Goal: Task Accomplishment & Management: Use online tool/utility

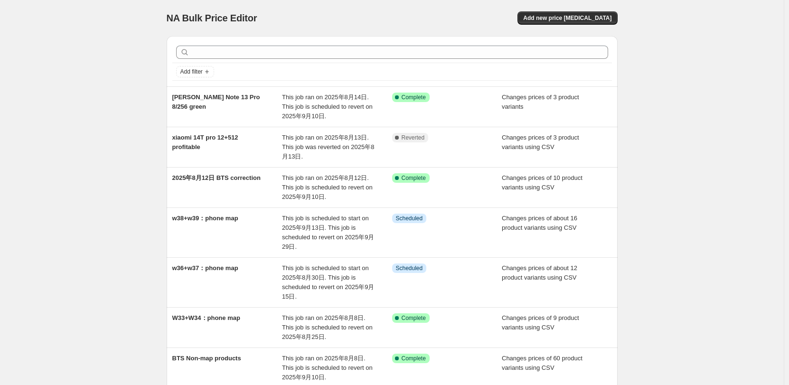
drag, startPoint x: 77, startPoint y: 148, endPoint x: 145, endPoint y: 101, distance: 82.2
click at [79, 147] on div "NA Bulk Price Editor. This page is ready NA Bulk Price Editor Add new price [ME…" at bounding box center [392, 301] width 784 height 603
click at [573, 15] on span "Add new price [MEDICAL_DATA]" at bounding box center [567, 18] width 88 height 8
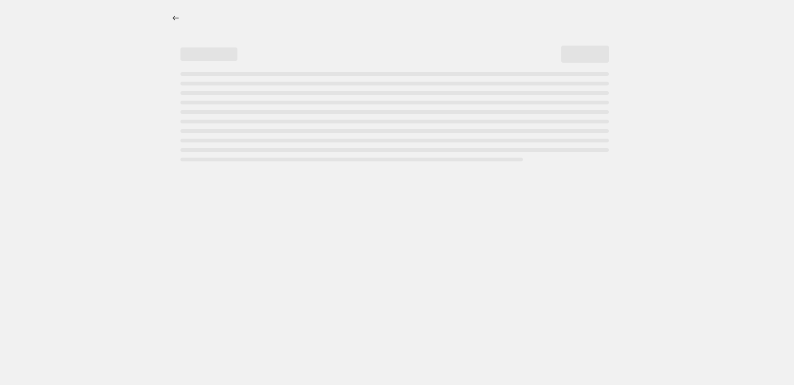
click at [588, 183] on div at bounding box center [394, 192] width 789 height 385
click at [453, 280] on div at bounding box center [394, 192] width 789 height 385
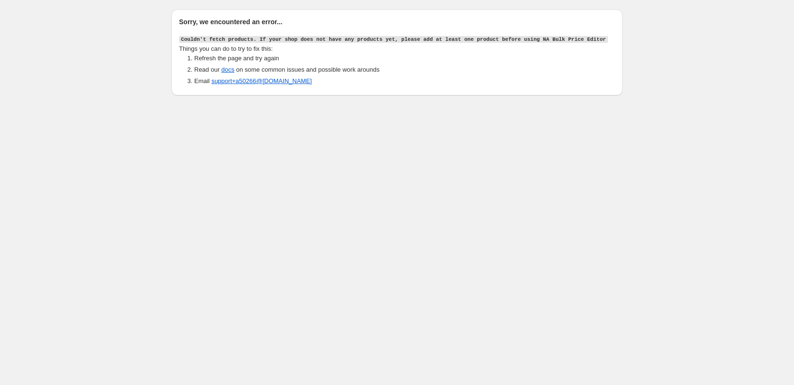
drag, startPoint x: 330, startPoint y: 186, endPoint x: 319, endPoint y: 183, distance: 12.2
click at [330, 186] on body "Sorry, we encountered an error... Couldn't fetch products. If your shop does no…" at bounding box center [397, 192] width 794 height 385
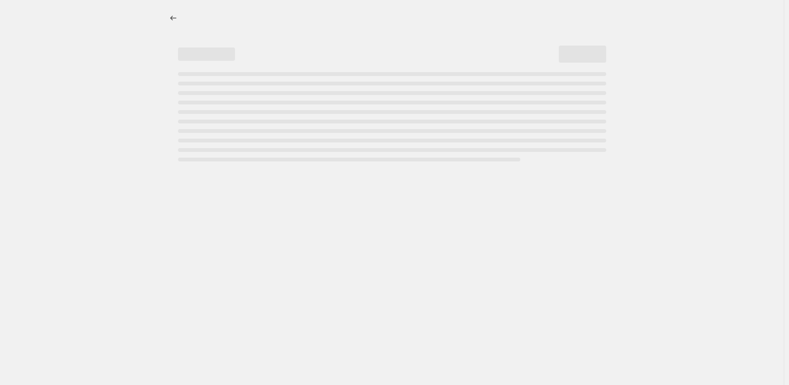
select select "percentage"
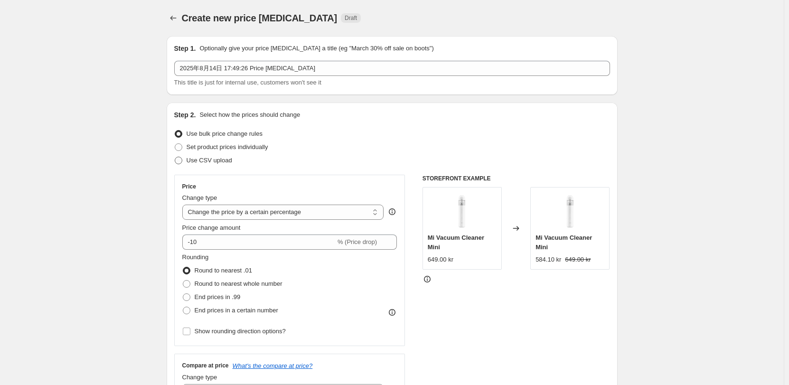
click at [212, 162] on span "Use CSV upload" at bounding box center [210, 160] width 46 height 7
click at [175, 157] on input "Use CSV upload" at bounding box center [175, 157] width 0 height 0
radio input "true"
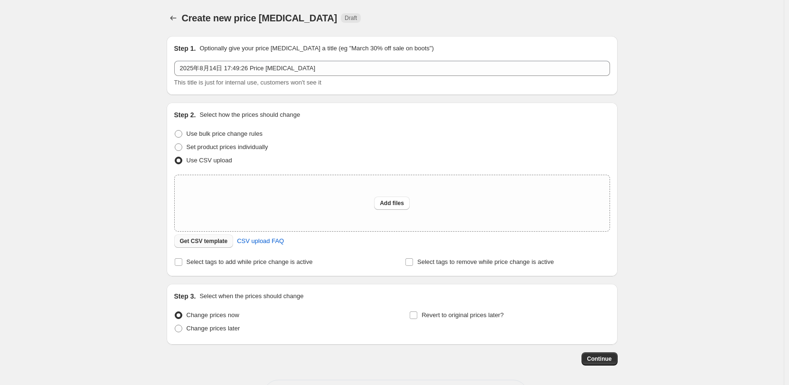
click at [214, 243] on span "Get CSV template" at bounding box center [204, 241] width 48 height 8
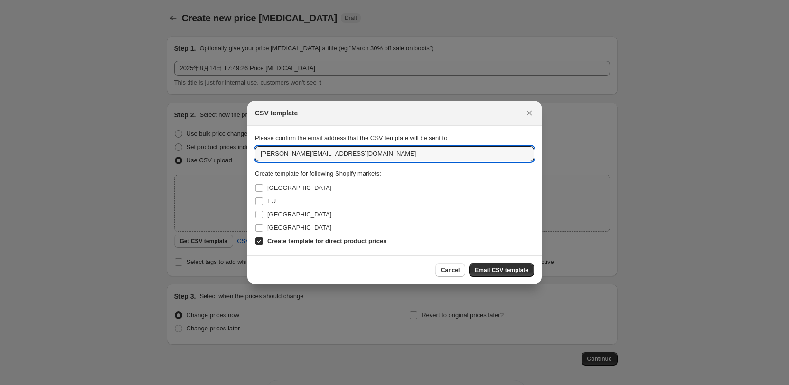
drag, startPoint x: 276, startPoint y: 152, endPoint x: 197, endPoint y: 124, distance: 84.5
type input "bingyang@nord365.com"
click at [280, 189] on span "Denmark" at bounding box center [299, 187] width 64 height 7
click at [263, 189] on input "Denmark" at bounding box center [259, 188] width 8 height 8
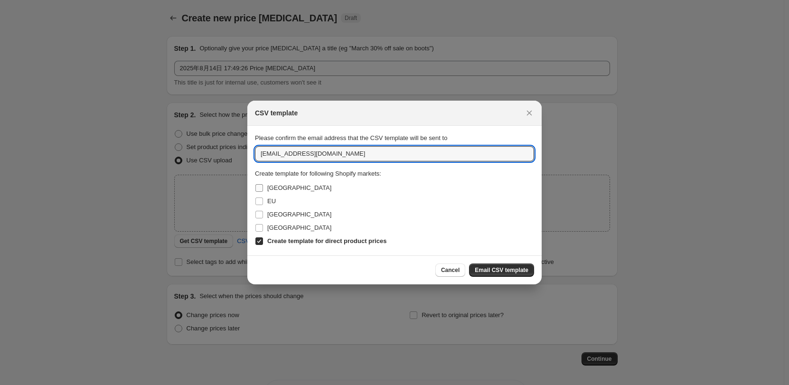
checkbox input "true"
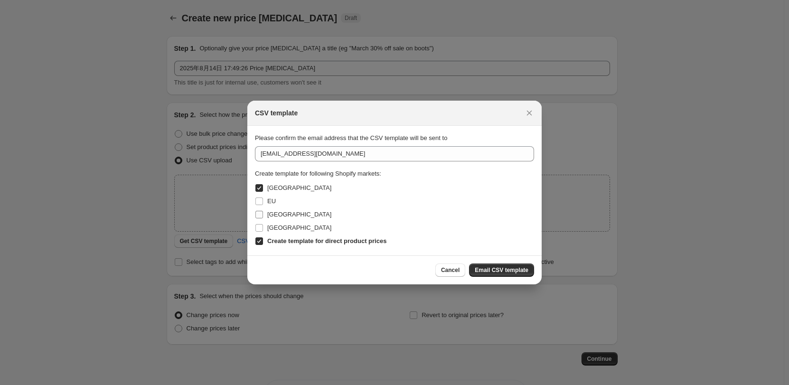
click at [285, 213] on span "Finland" at bounding box center [299, 214] width 64 height 7
click at [263, 213] on input "Finland" at bounding box center [259, 215] width 8 height 8
checkbox input "true"
click at [283, 227] on span "Sverige" at bounding box center [299, 227] width 64 height 7
click at [263, 227] on input "Sverige" at bounding box center [259, 228] width 8 height 8
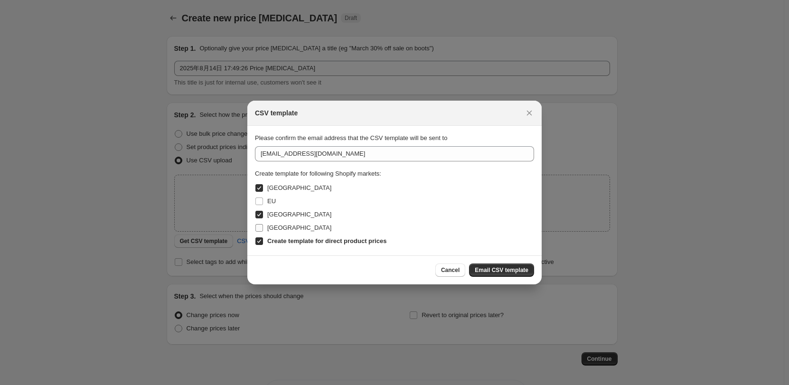
checkbox input "true"
click at [495, 266] on span "Email CSV template" at bounding box center [502, 270] width 54 height 8
